Goal: Task Accomplishment & Management: Complete application form

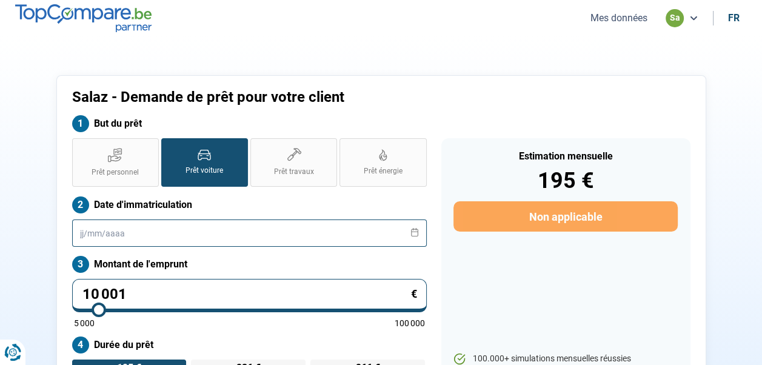
click at [187, 228] on input "text" at bounding box center [249, 232] width 355 height 27
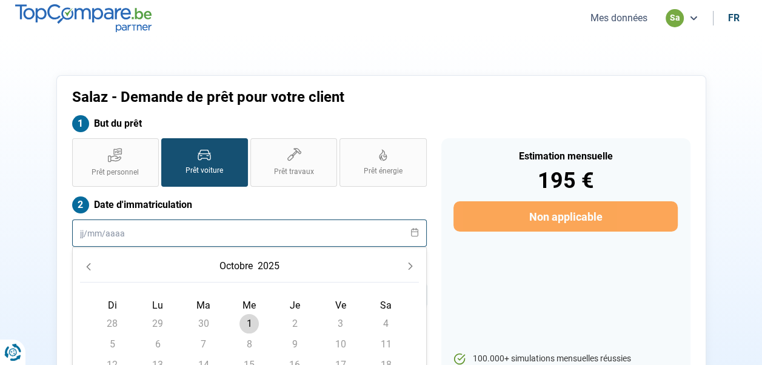
click at [252, 237] on input "text" at bounding box center [249, 232] width 355 height 27
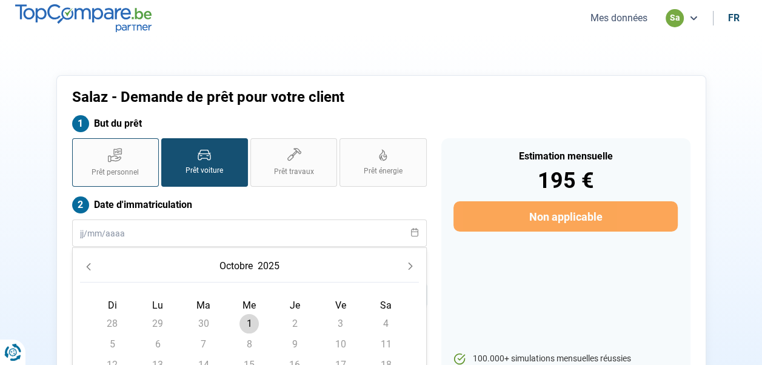
click at [110, 156] on icon at bounding box center [114, 158] width 13 height 5
click at [80, 146] on input "Prêt personnel" at bounding box center [76, 142] width 8 height 8
radio input "true"
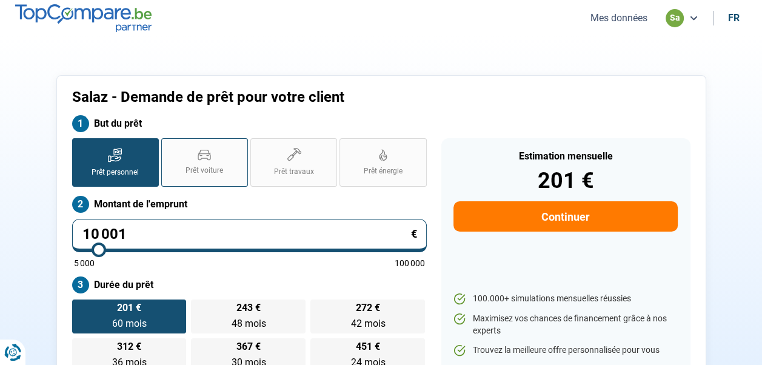
click at [204, 165] on span "Prêt voiture" at bounding box center [204, 170] width 38 height 10
click at [169, 146] on input "Prêt voiture" at bounding box center [165, 142] width 8 height 8
radio input "true"
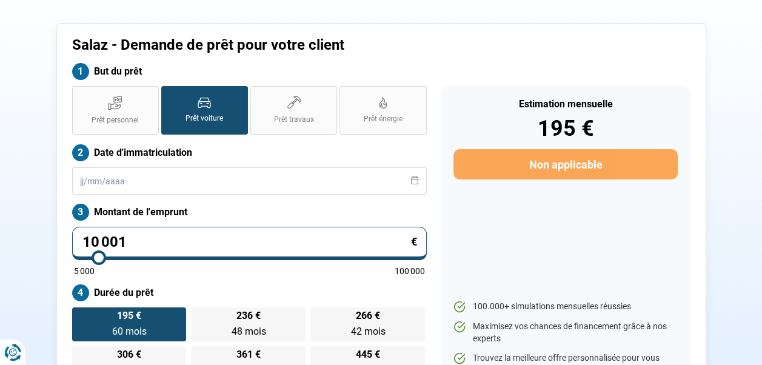
scroll to position [59, 0]
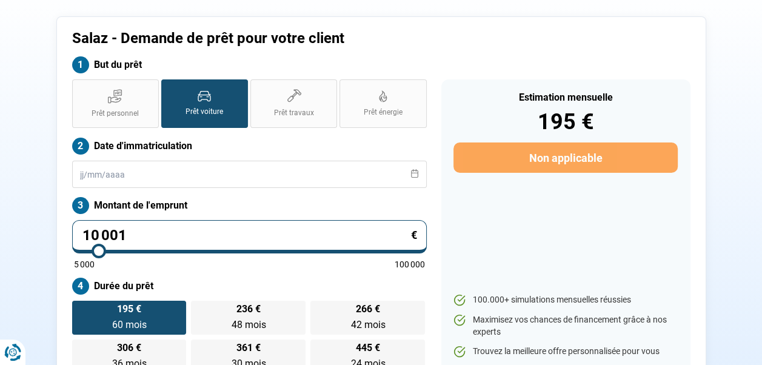
click at [155, 235] on input "10 001" at bounding box center [249, 236] width 355 height 33
type input "1 000"
type input "5000"
type input "100"
type input "5000"
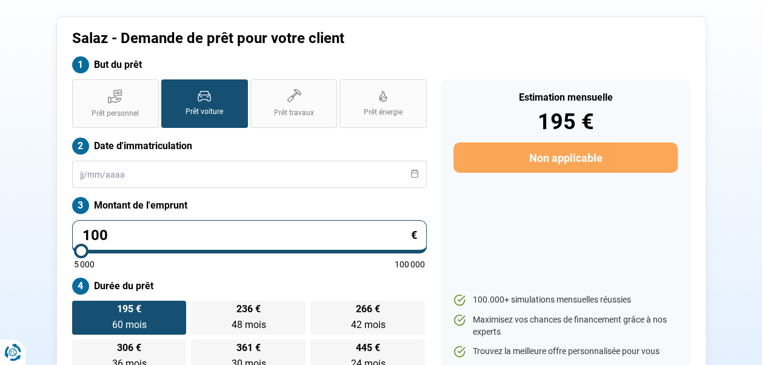
type input "10"
type input "5000"
type input "1"
type input "5000"
type input "0"
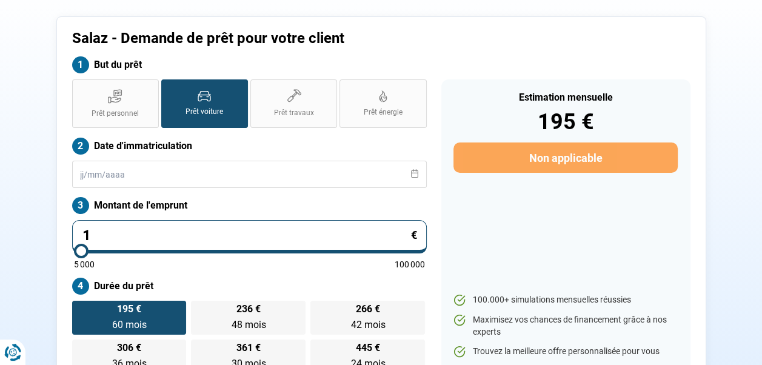
type input "5000"
type input "9"
type input "5000"
type input "90"
type input "5000"
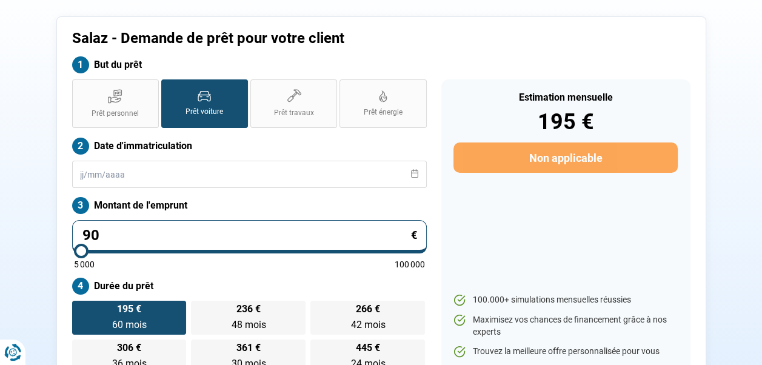
type input "900"
type input "5000"
type input "9 000"
type input "9000"
type input "9 000"
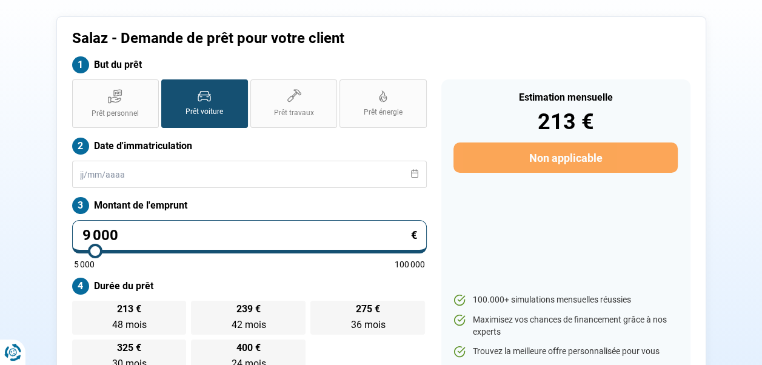
radio input "true"
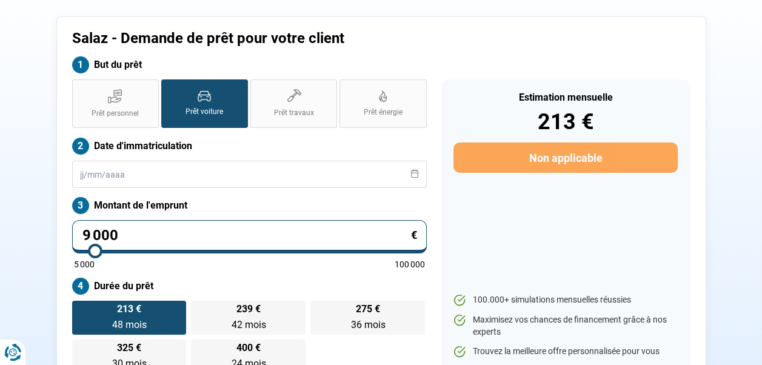
click at [530, 236] on div "Estimation mensuelle 213 € Non applicable 100.000+ simulations mensuelles réuss…" at bounding box center [565, 226] width 249 height 294
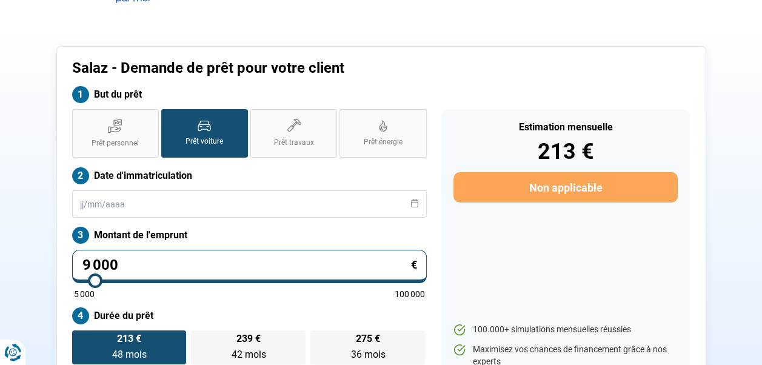
scroll to position [0, 0]
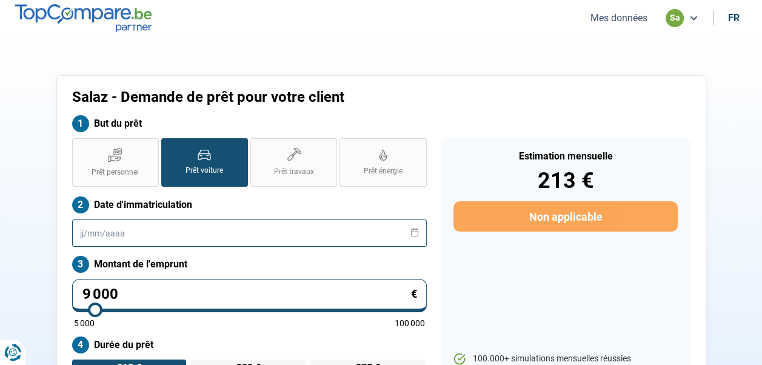
click at [167, 230] on input "text" at bounding box center [249, 232] width 355 height 27
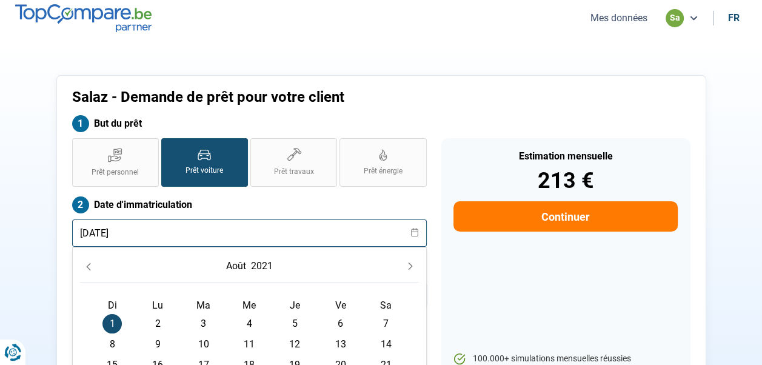
type input "[DATE]"
click at [513, 274] on div "Estimation mensuelle 213 € Continuer 100.000+ simulations mensuelles réussies M…" at bounding box center [565, 285] width 249 height 294
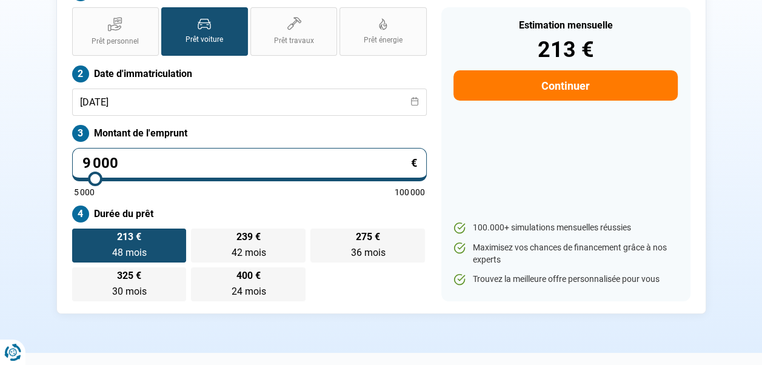
scroll to position [121, 0]
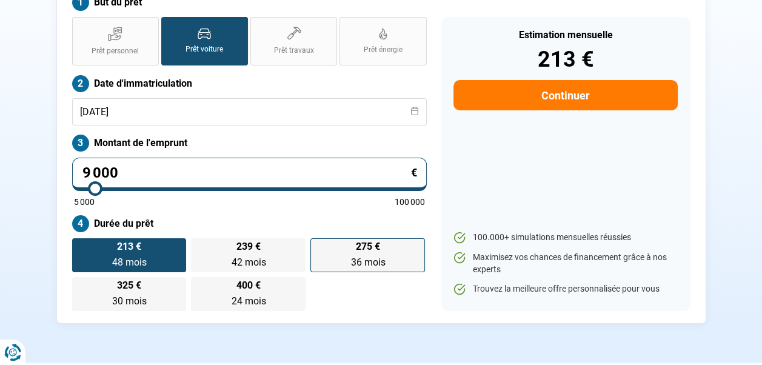
click at [373, 251] on span "275 €" at bounding box center [368, 247] width 24 height 10
click at [318, 246] on input "275 € 36 mois 36 mois" at bounding box center [314, 242] width 8 height 8
radio input "true"
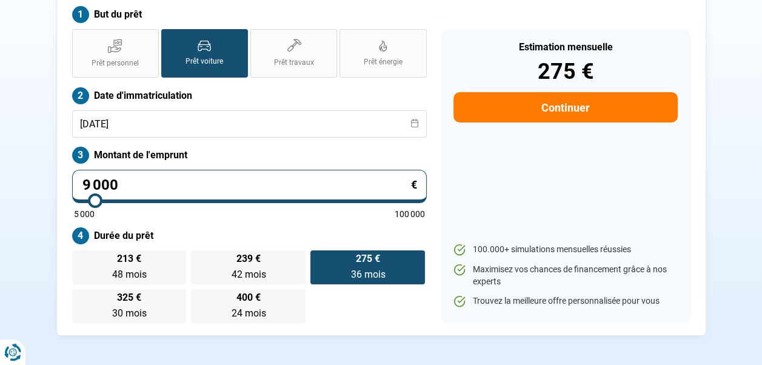
scroll to position [119, 0]
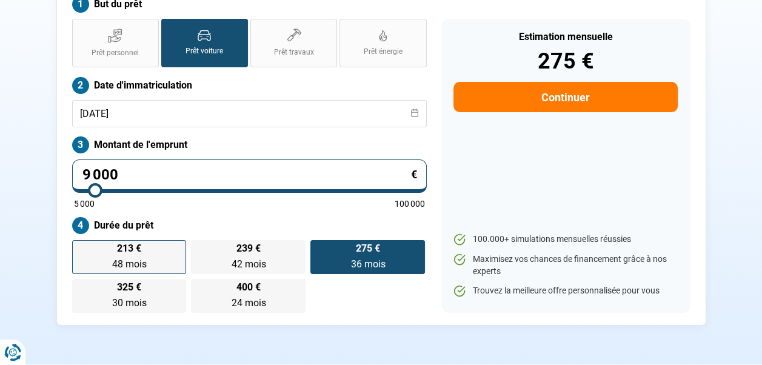
click at [127, 257] on label "213 € 48 mois 48 mois" at bounding box center [129, 257] width 115 height 34
click at [80, 248] on input "213 € 48 mois 48 mois" at bounding box center [76, 244] width 8 height 8
radio input "true"
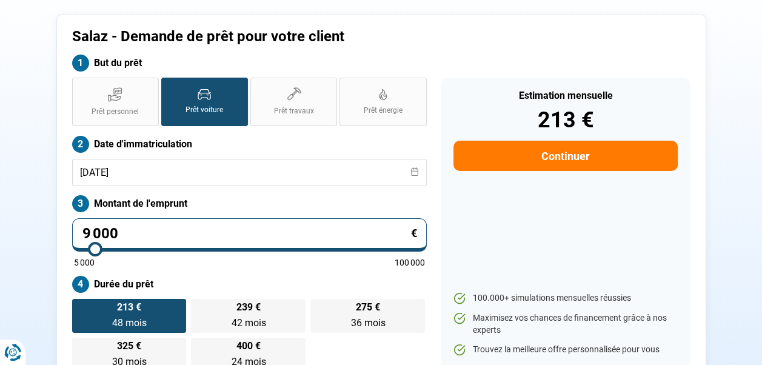
scroll to position [59, 0]
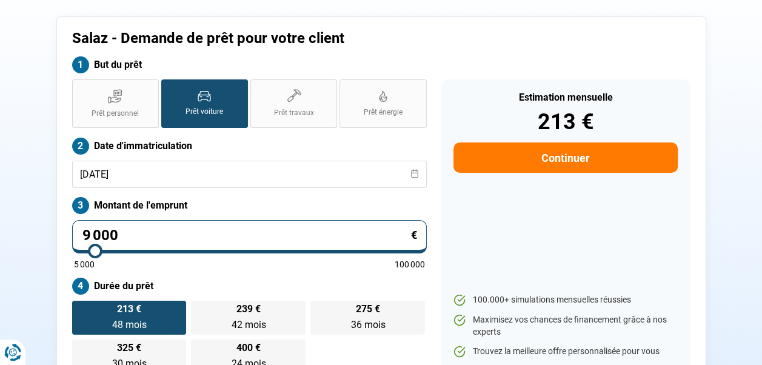
click at [570, 155] on button "Continuer" at bounding box center [565, 157] width 224 height 30
select select "32"
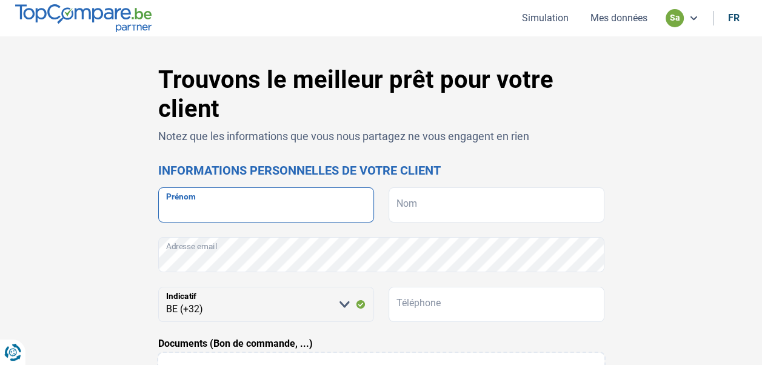
click at [199, 204] on input "Prénom" at bounding box center [266, 204] width 216 height 35
type input "[DEMOGRAPHIC_DATA]"
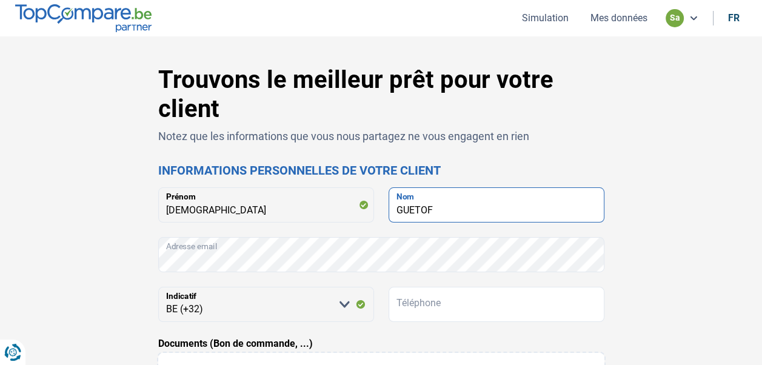
type input "GUETOF"
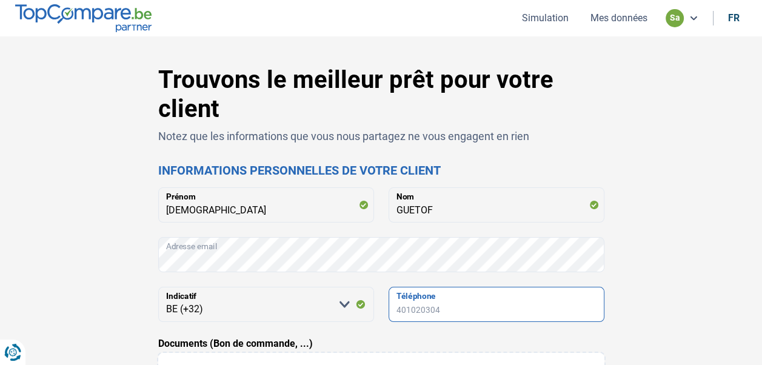
click at [419, 297] on input "Téléphone" at bounding box center [496, 304] width 216 height 35
type input "0477588735"
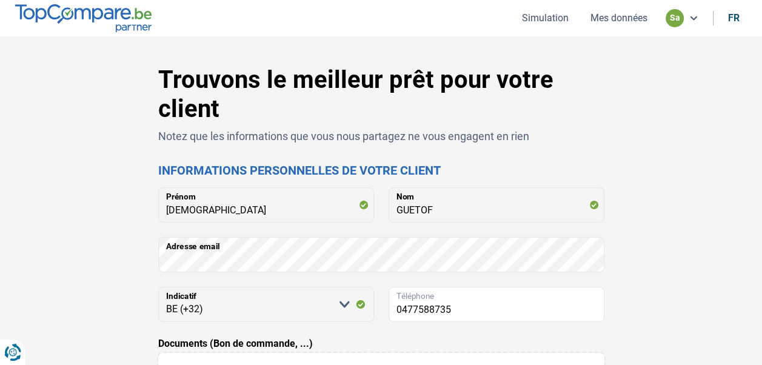
click at [653, 242] on div "Trouvons le meilleur prêt pour votre client Notez que les informations que vous…" at bounding box center [381, 359] width 691 height 589
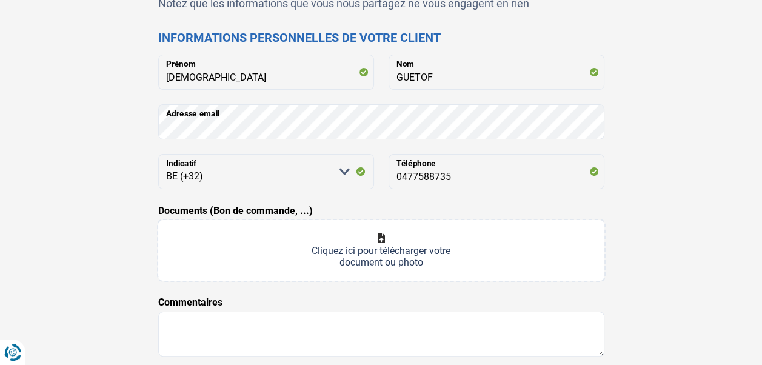
scroll to position [182, 0]
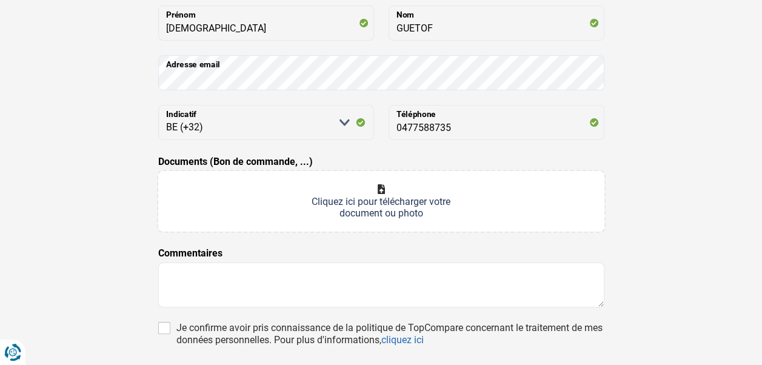
click at [381, 189] on input "Documents (Bon de commande, ...)" at bounding box center [381, 201] width 446 height 61
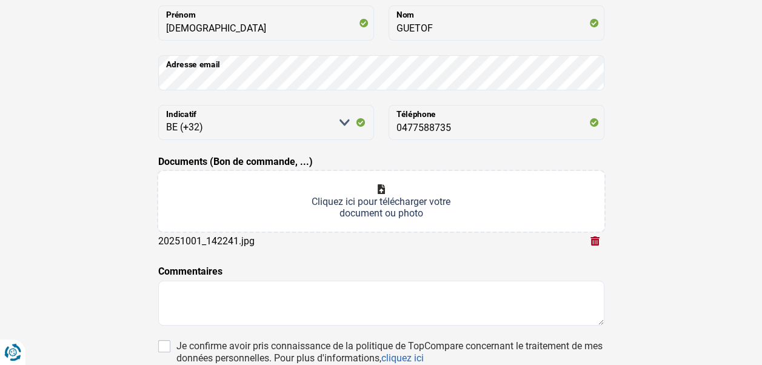
click at [381, 192] on input "Documents (Bon de commande, ...)" at bounding box center [381, 201] width 446 height 61
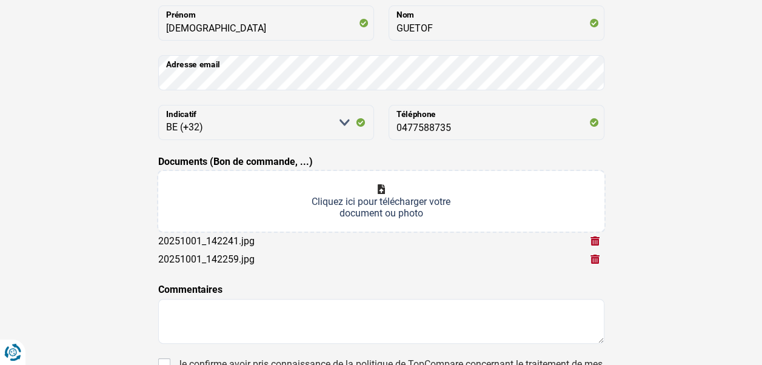
click at [382, 188] on input "Documents (Bon de commande, ...)" at bounding box center [381, 201] width 446 height 61
type input "C:\fakepath\20251001_142303.jpg"
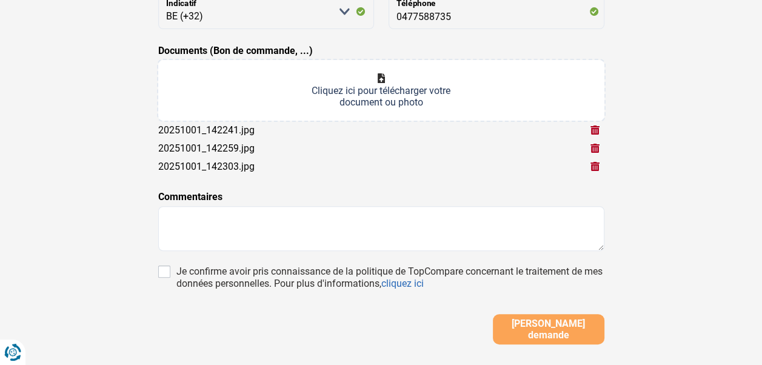
scroll to position [303, 0]
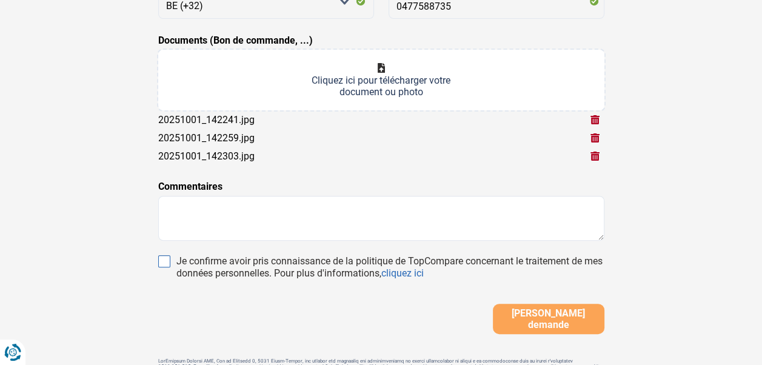
drag, startPoint x: 162, startPoint y: 259, endPoint x: 175, endPoint y: 237, distance: 25.8
click at [163, 259] on input "Je confirme avoir pris connaissance de la politique de TopCompare concernant le…" at bounding box center [164, 261] width 12 height 12
checkbox input "true"
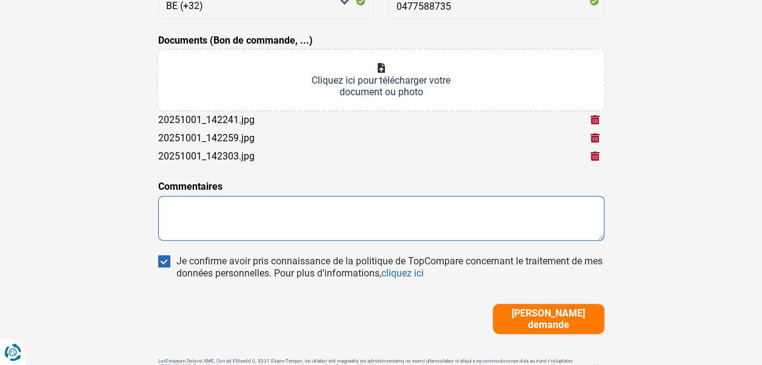
click at [189, 206] on textarea at bounding box center [381, 218] width 446 height 45
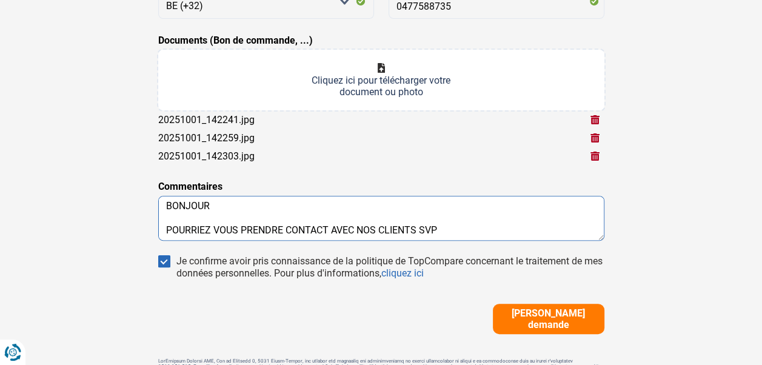
scroll to position [33, 0]
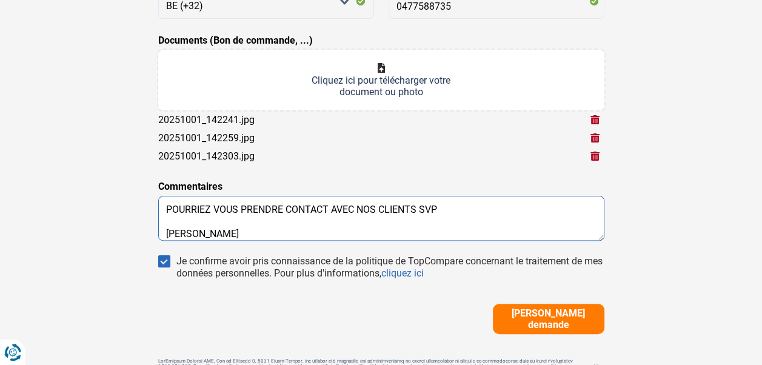
type textarea "BONJOUR POURRIEZ VOUS PRENDRE CONTACT AVEC NOS CLIENTS SVP [PERSON_NAME]"
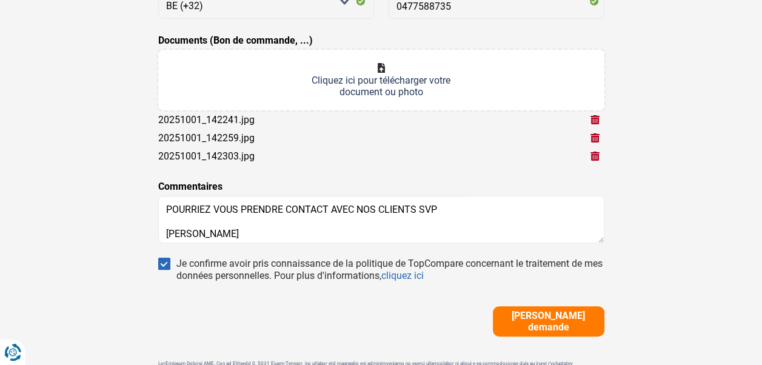
click at [663, 183] on div "Trouvons le meilleur prêt pour votre client Notez que les informations que vous…" at bounding box center [381, 85] width 691 height 646
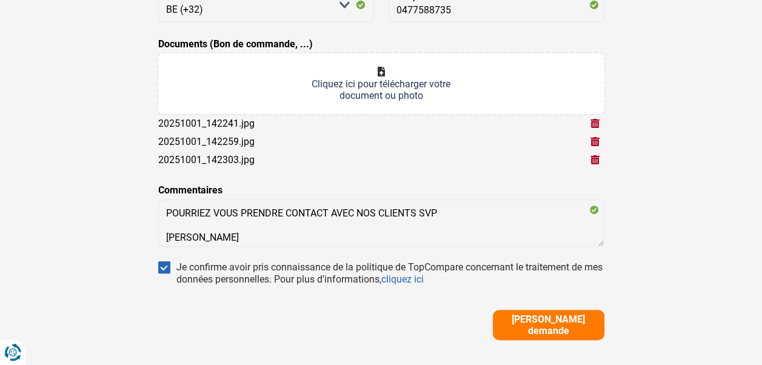
scroll to position [303, 0]
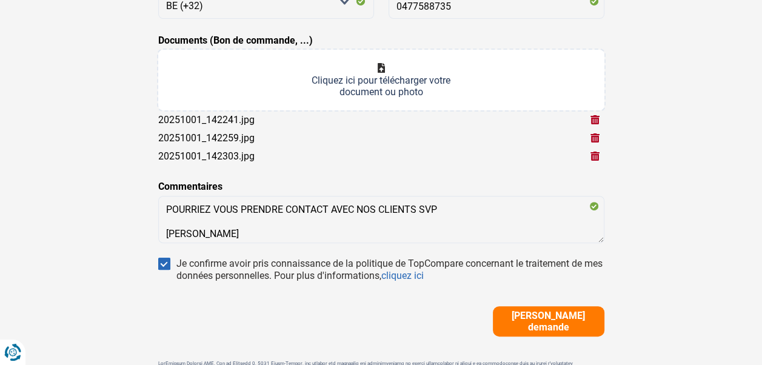
click at [544, 318] on span "[PERSON_NAME] demande" at bounding box center [548, 321] width 104 height 23
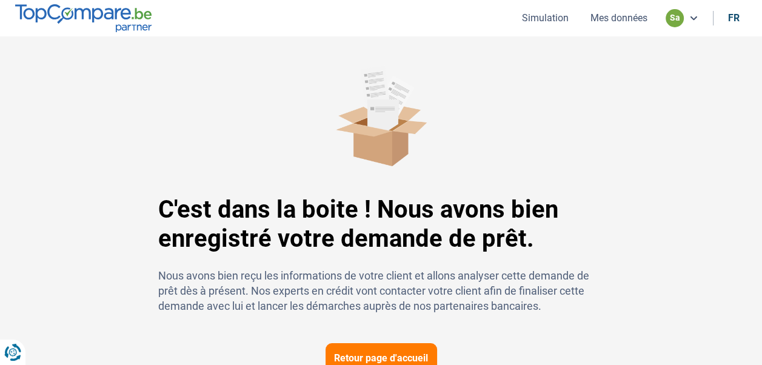
scroll to position [48, 0]
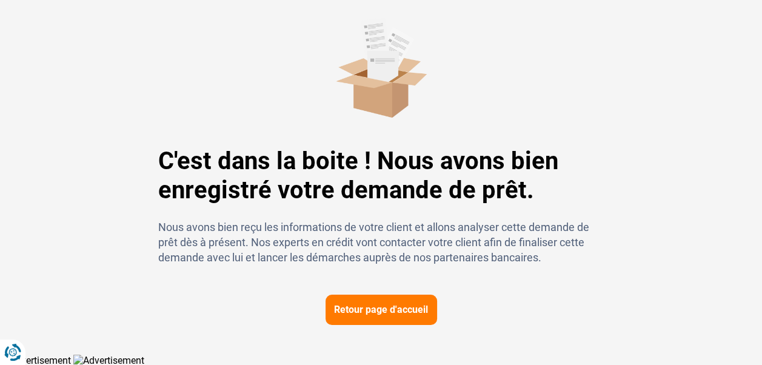
click at [387, 311] on button "Retour page d'accueil" at bounding box center [381, 310] width 112 height 30
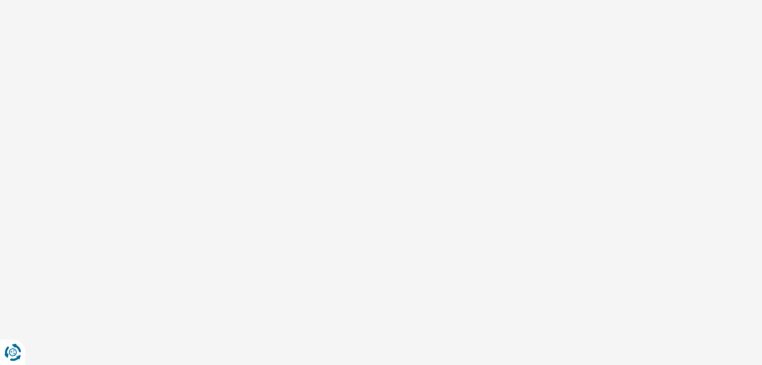
scroll to position [1, 0]
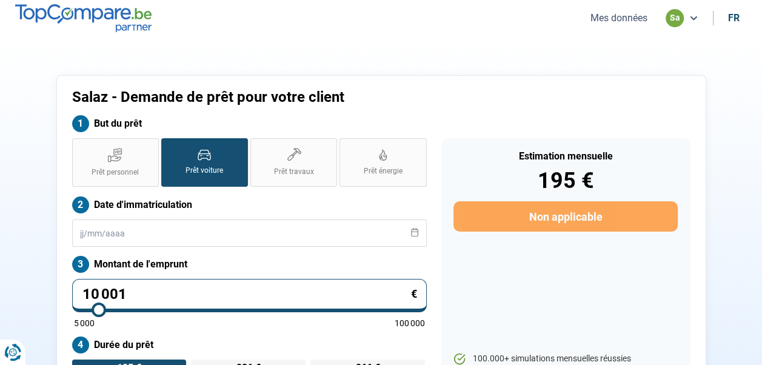
click at [619, 17] on button "Mes données" at bounding box center [619, 18] width 64 height 13
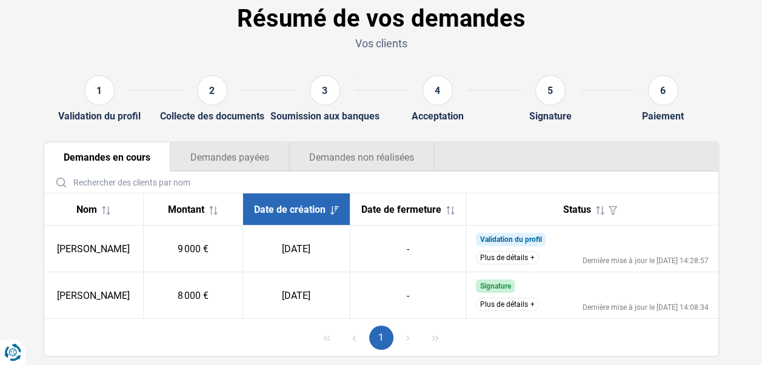
scroll to position [93, 0]
